Goal: Task Accomplishment & Management: Complete application form

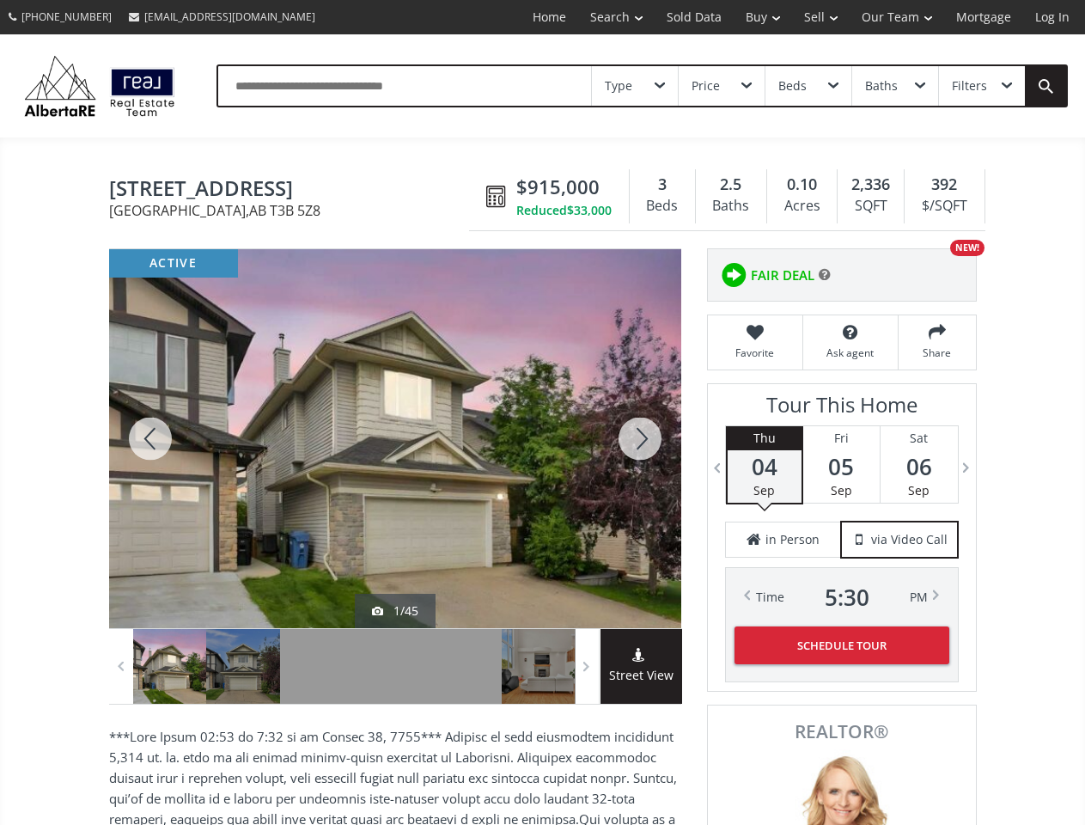
click at [604, 17] on link "Search" at bounding box center [616, 17] width 76 height 34
click at [754, 17] on link "Buy" at bounding box center [763, 17] width 58 height 34
click at [815, 17] on link "Sell" at bounding box center [821, 17] width 58 height 34
click at [895, 17] on link "Our Team" at bounding box center [897, 17] width 94 height 34
click at [1052, 17] on link "Log In" at bounding box center [1052, 17] width 58 height 34
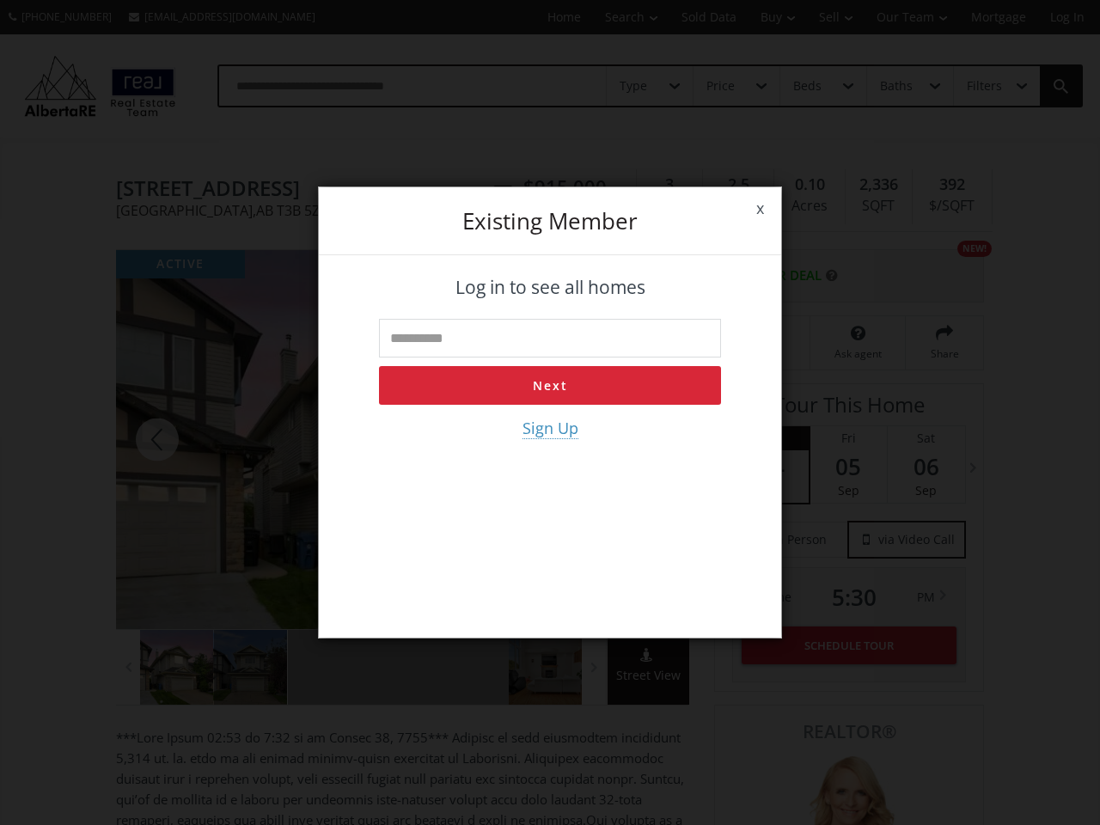
click at [635, 86] on div "x Existing member Log in to see all homes Next Sign Up" at bounding box center [550, 412] width 1100 height 825
click at [721, 86] on div "x Existing member Log in to see all homes Next Sign Up" at bounding box center [550, 412] width 1100 height 825
click at [807, 86] on div "x Existing member Log in to see all homes Next Sign Up" at bounding box center [550, 412] width 1100 height 825
click at [894, 86] on div "x Existing member Log in to see all homes Next Sign Up" at bounding box center [550, 412] width 1100 height 825
click at [981, 86] on div "x Existing member Log in to see all homes Next Sign Up" at bounding box center [550, 412] width 1100 height 825
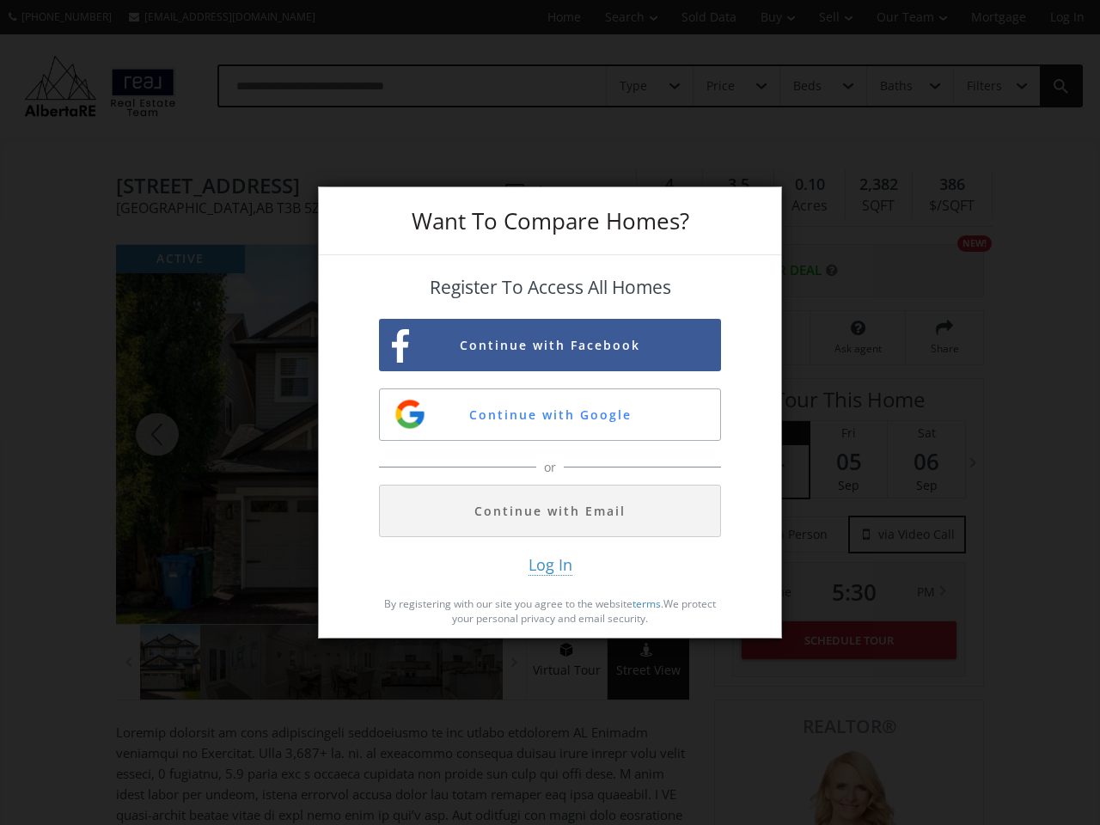
click at [550, 344] on button "Continue with Facebook" at bounding box center [550, 345] width 342 height 52
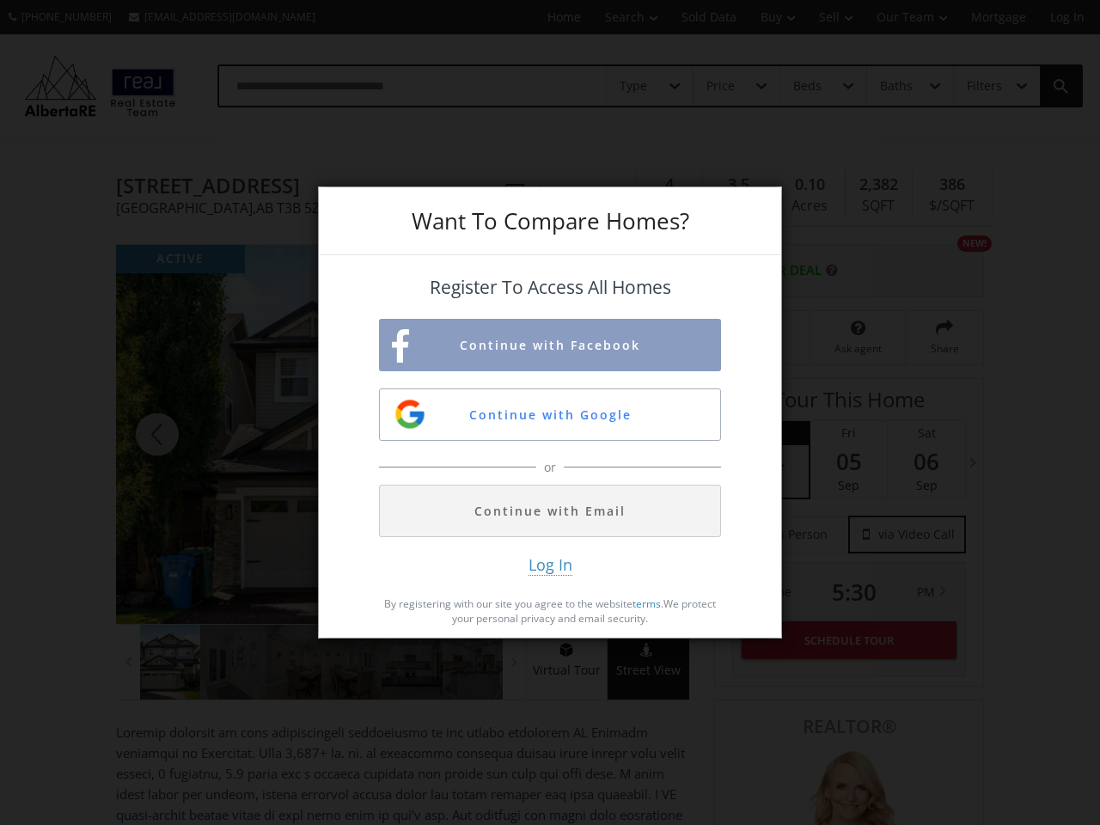
click at [550, 414] on button "Continue with Google" at bounding box center [550, 414] width 342 height 52
click at [550, 510] on button "Continue with Email" at bounding box center [550, 510] width 342 height 52
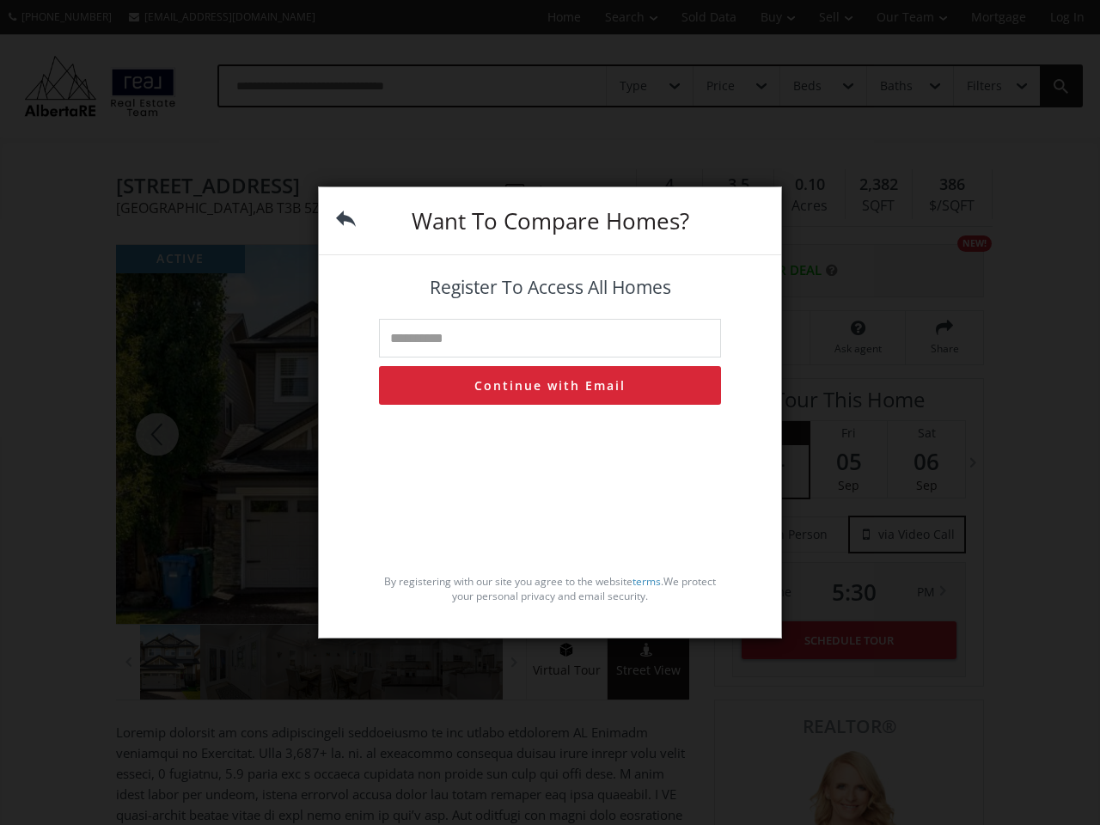
click at [550, 564] on div "By registering with our site you agree to the website terms . We protect your p…" at bounding box center [550, 512] width 342 height 198
